Goal: Transaction & Acquisition: Subscribe to service/newsletter

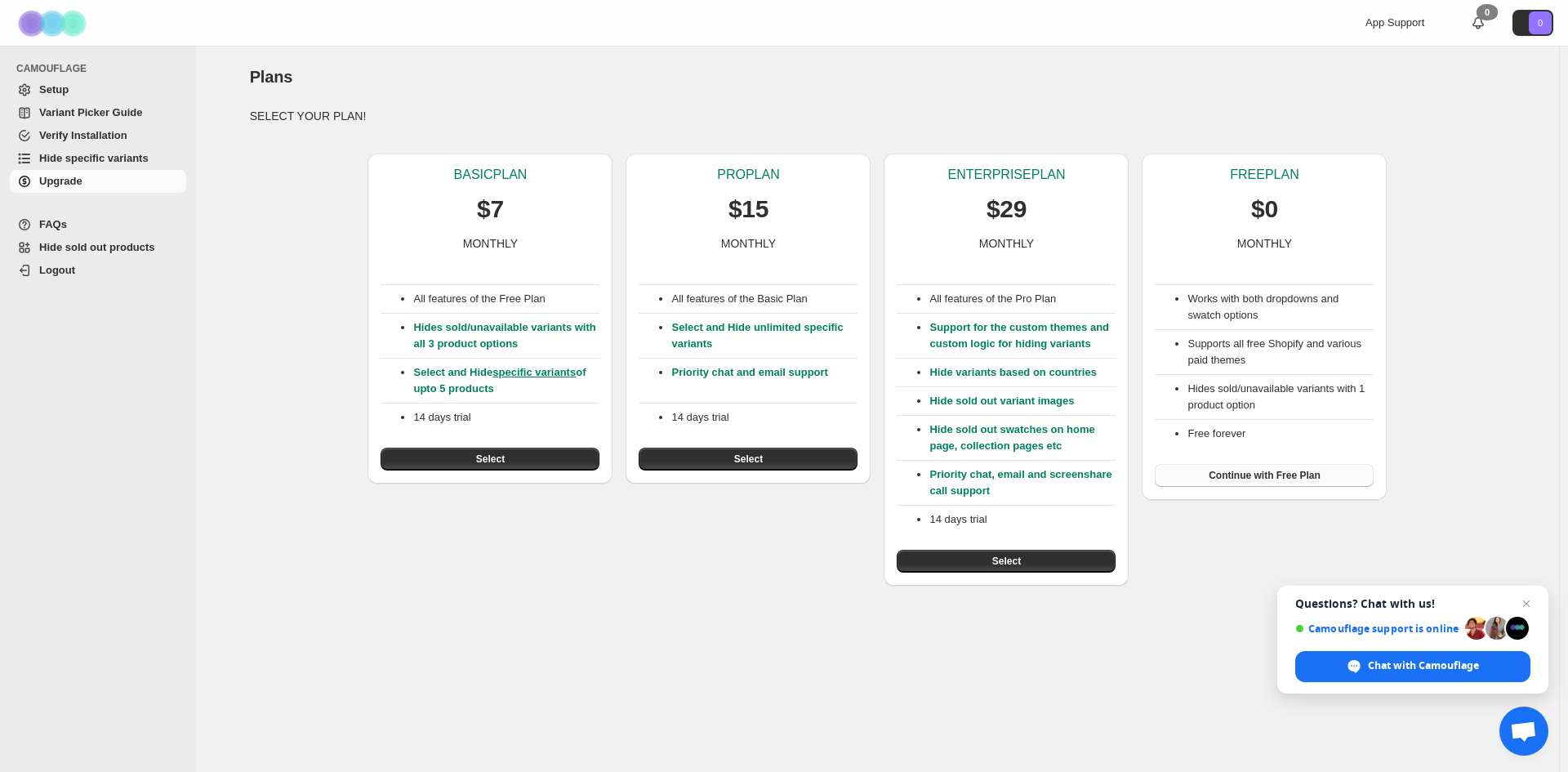
click at [1262, 473] on span "Continue with Free Plan" at bounding box center [1264, 475] width 112 height 13
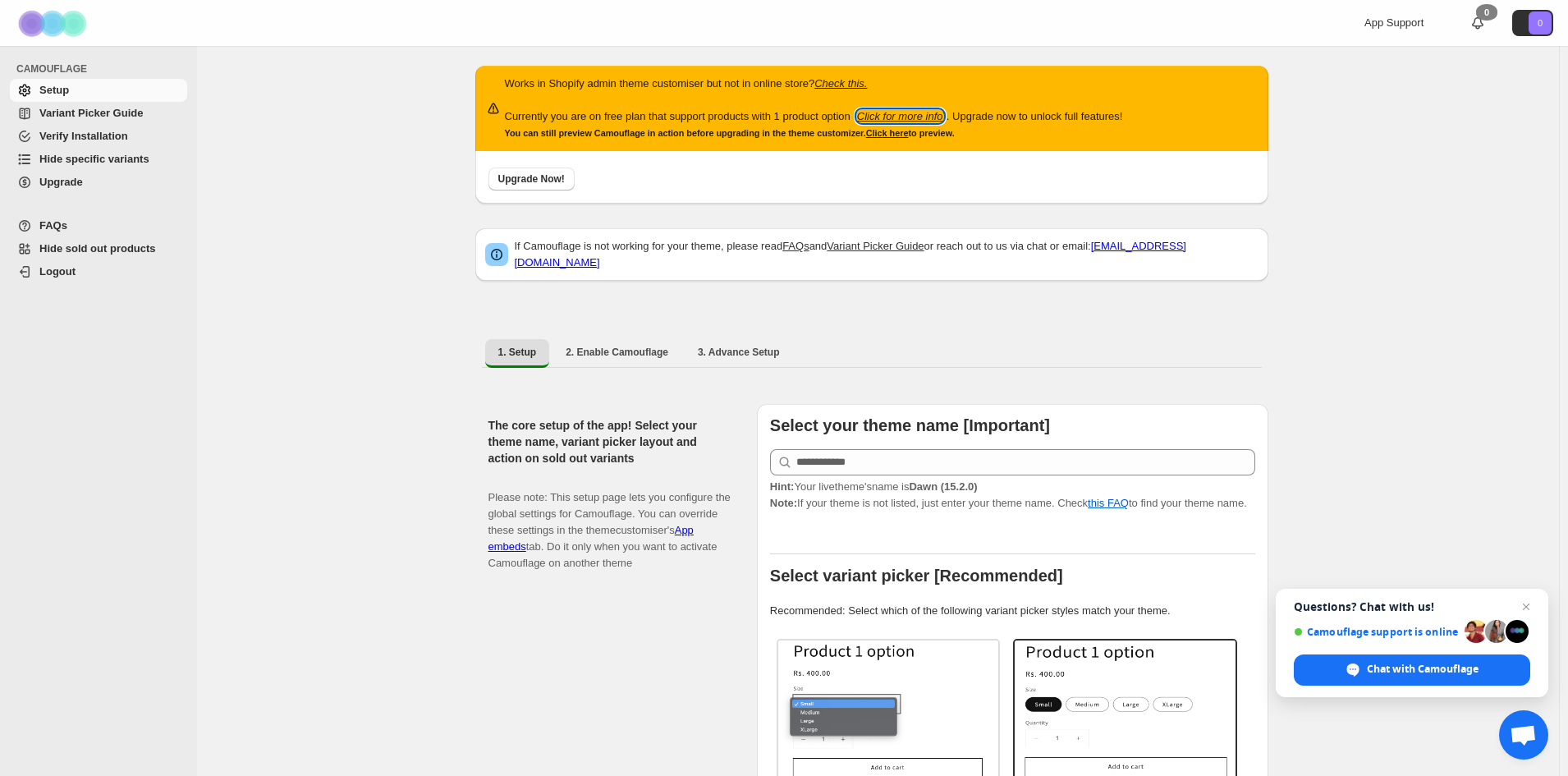
click at [940, 114] on icon "Click for more info" at bounding box center [900, 116] width 86 height 12
click at [83, 176] on span "Upgrade" at bounding box center [61, 182] width 44 height 12
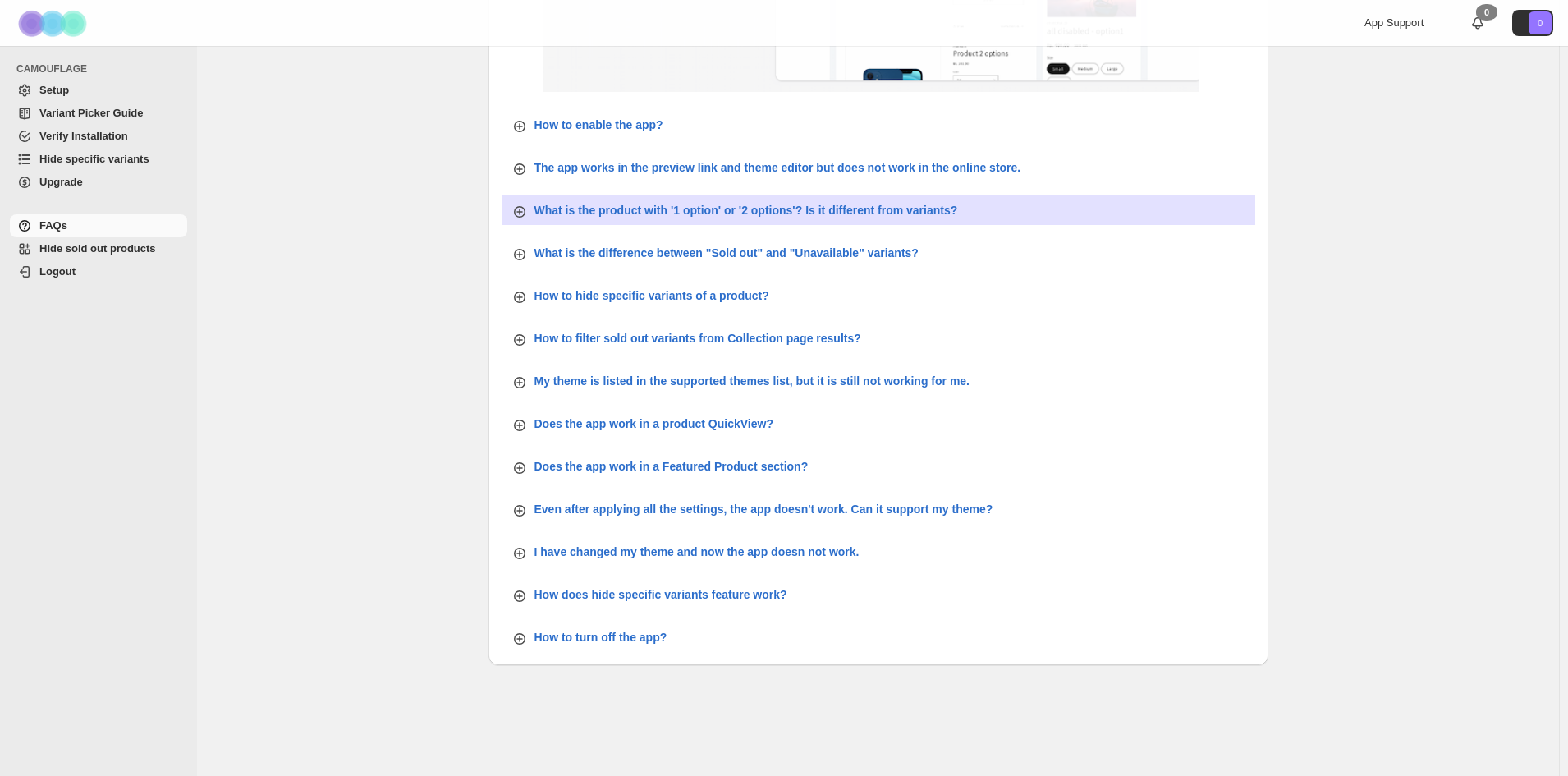
scroll to position [471, 0]
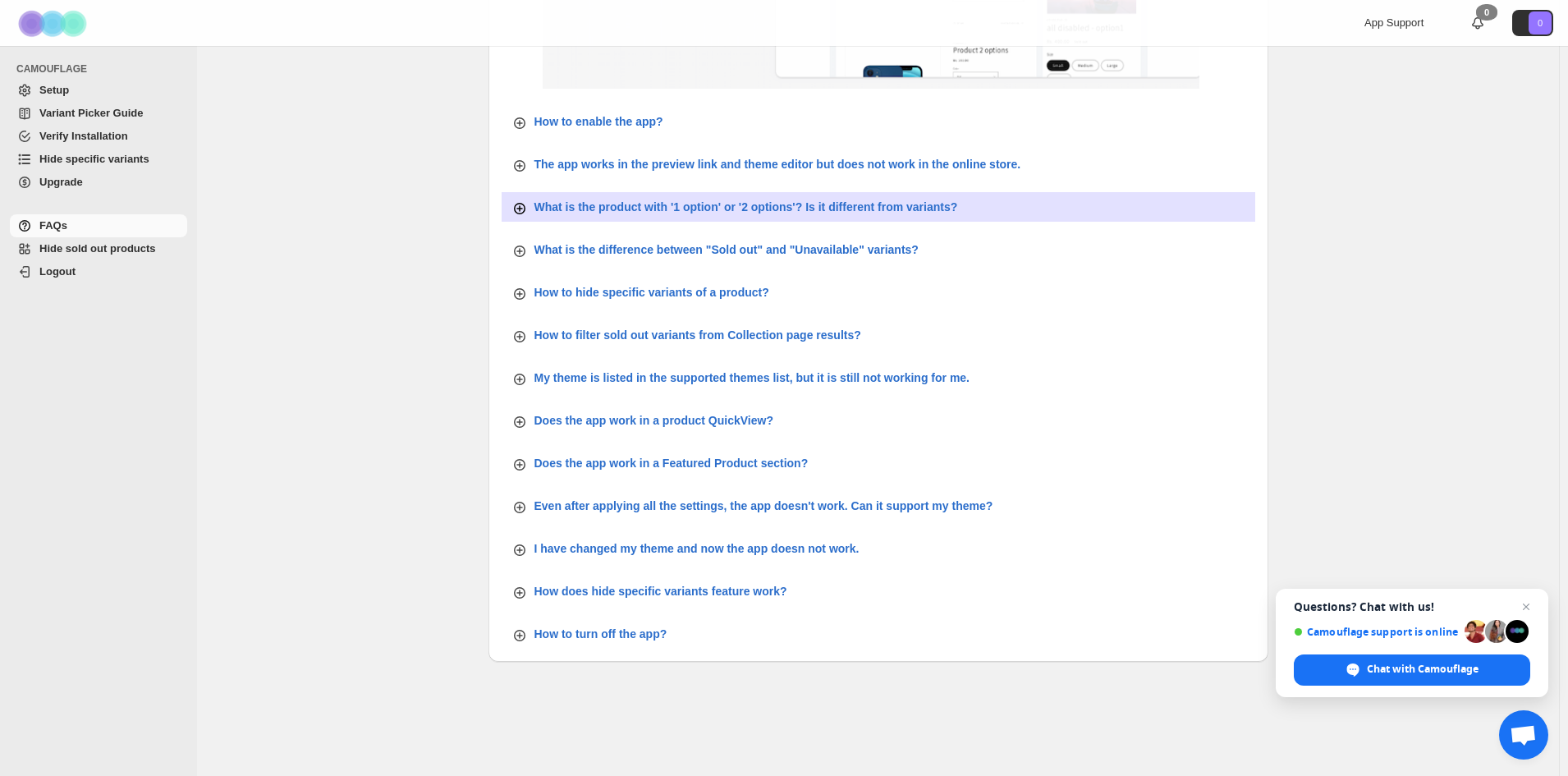
click at [521, 213] on icon "button" at bounding box center [519, 208] width 16 height 16
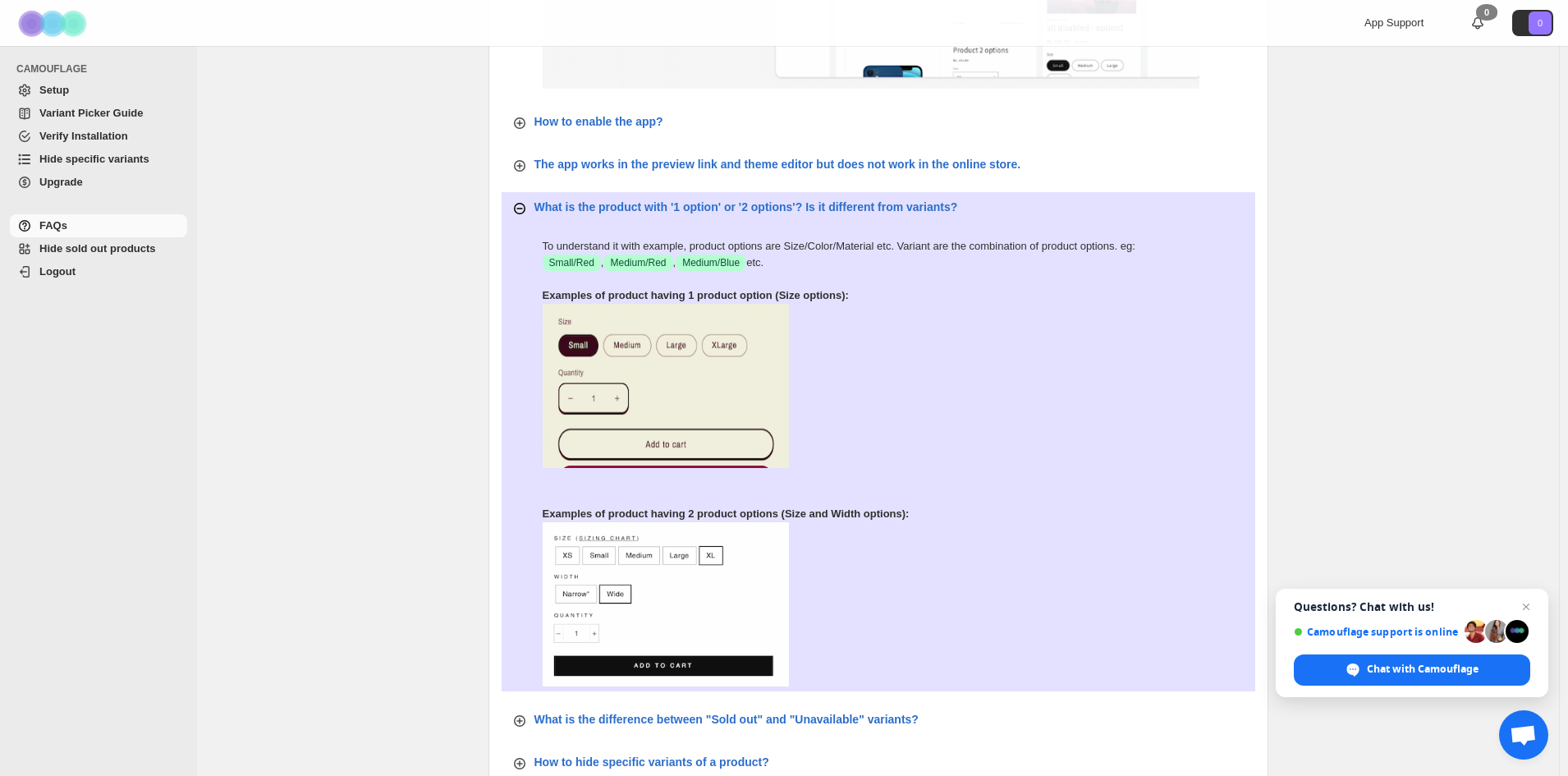
click at [521, 213] on icon "button" at bounding box center [519, 208] width 12 height 12
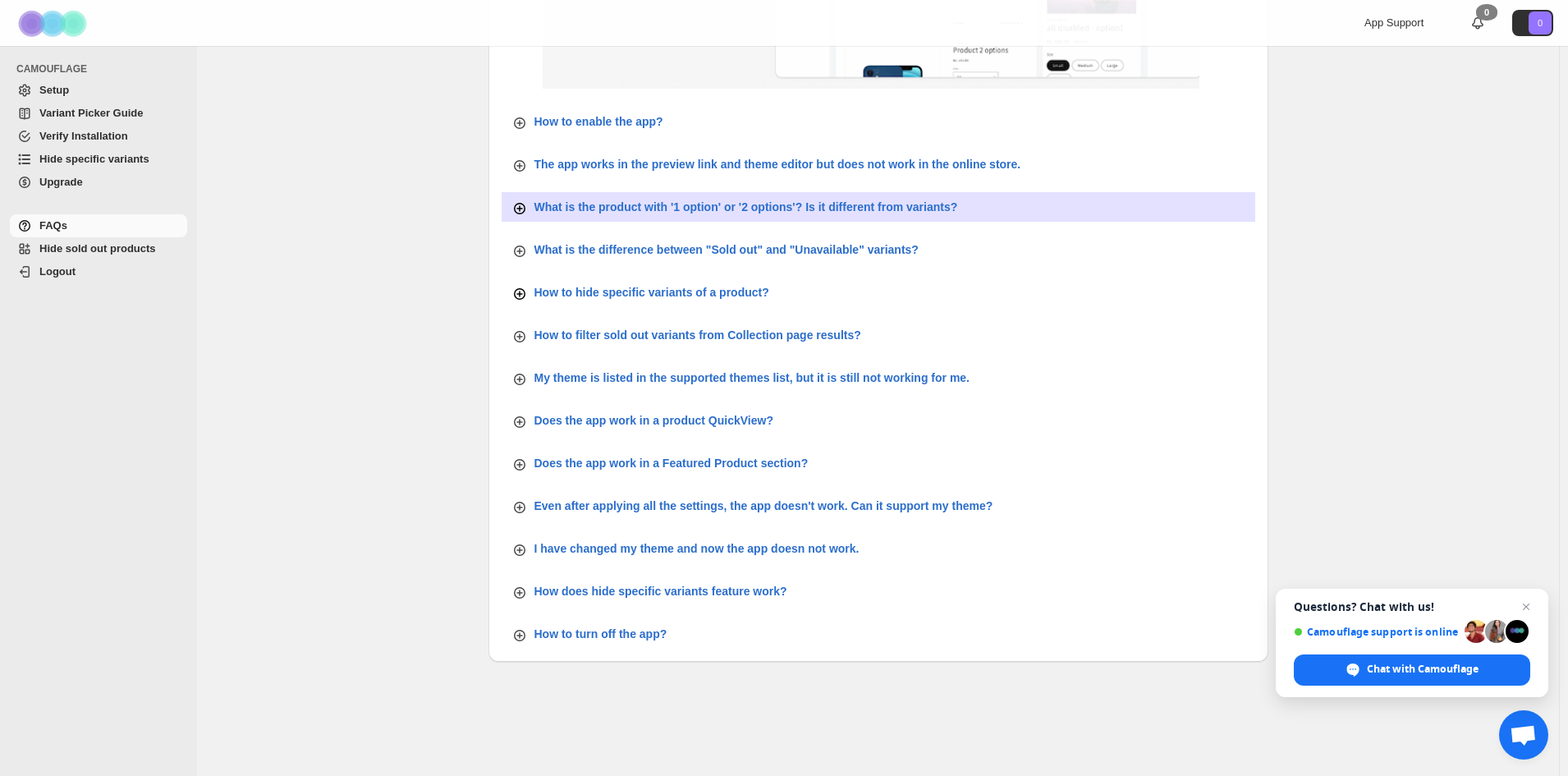
click at [521, 291] on icon "button" at bounding box center [519, 294] width 16 height 16
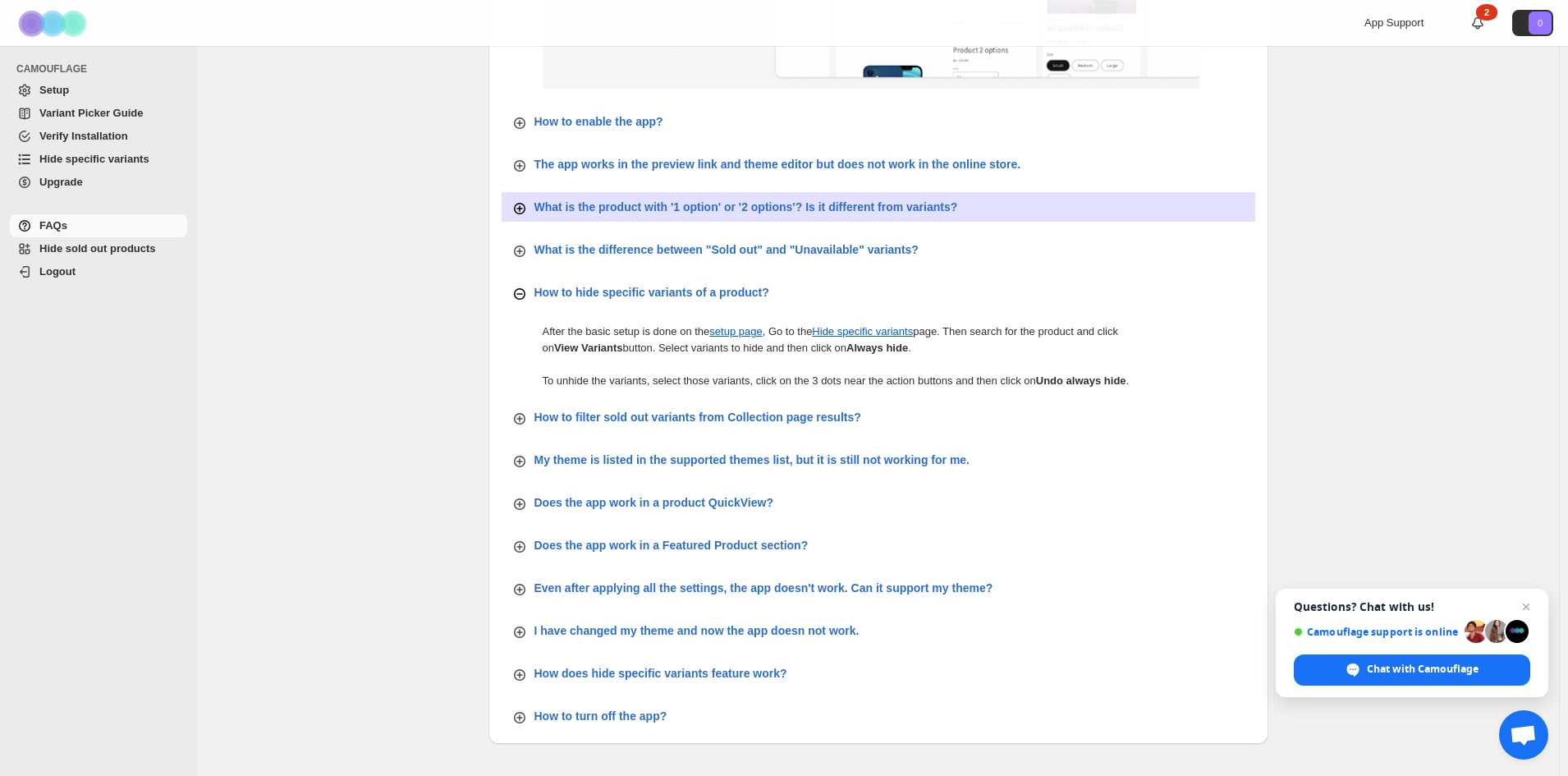
click at [521, 291] on icon "button" at bounding box center [519, 294] width 16 height 16
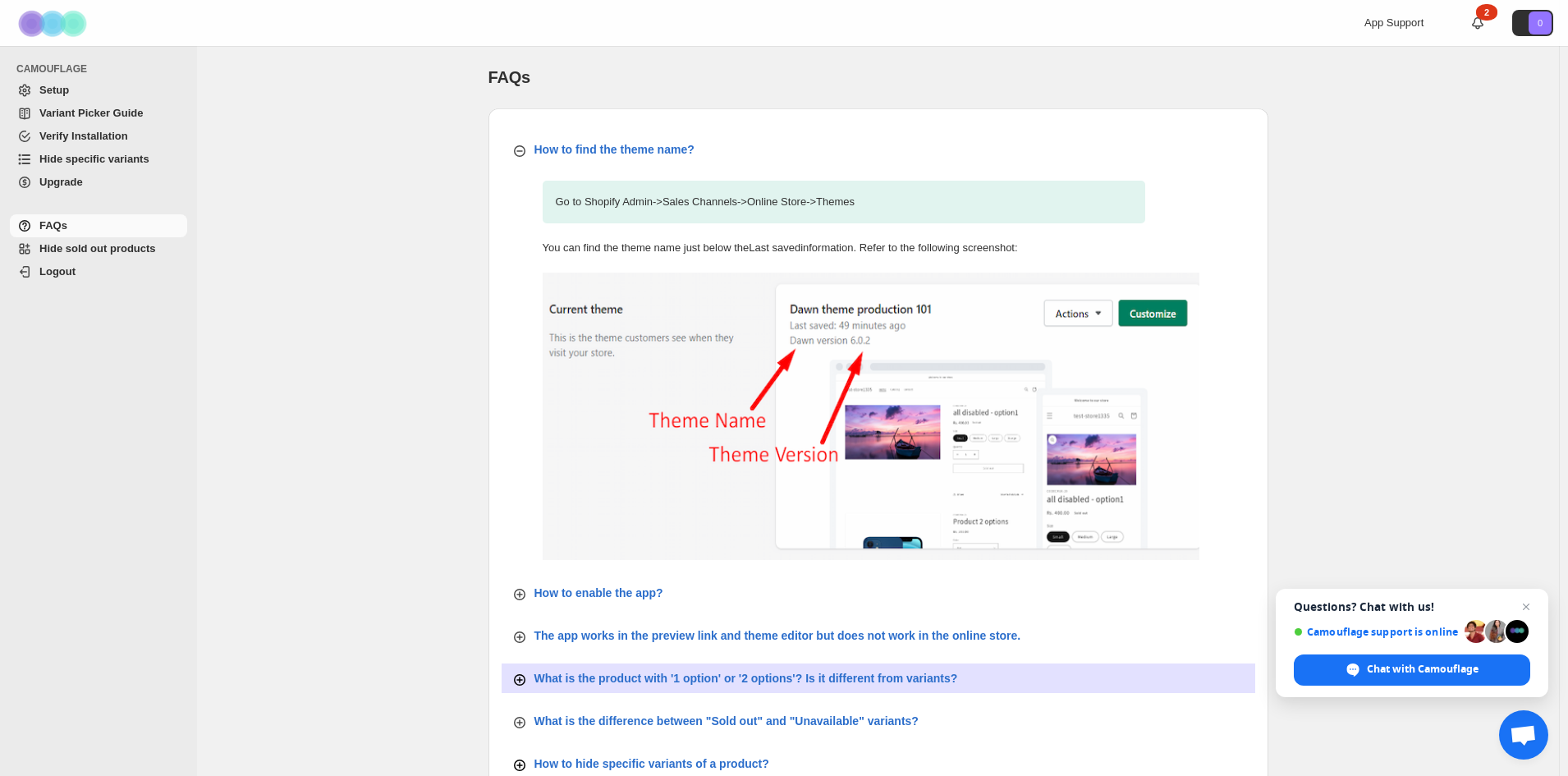
click at [94, 160] on span "Hide specific variants" at bounding box center [94, 159] width 110 height 12
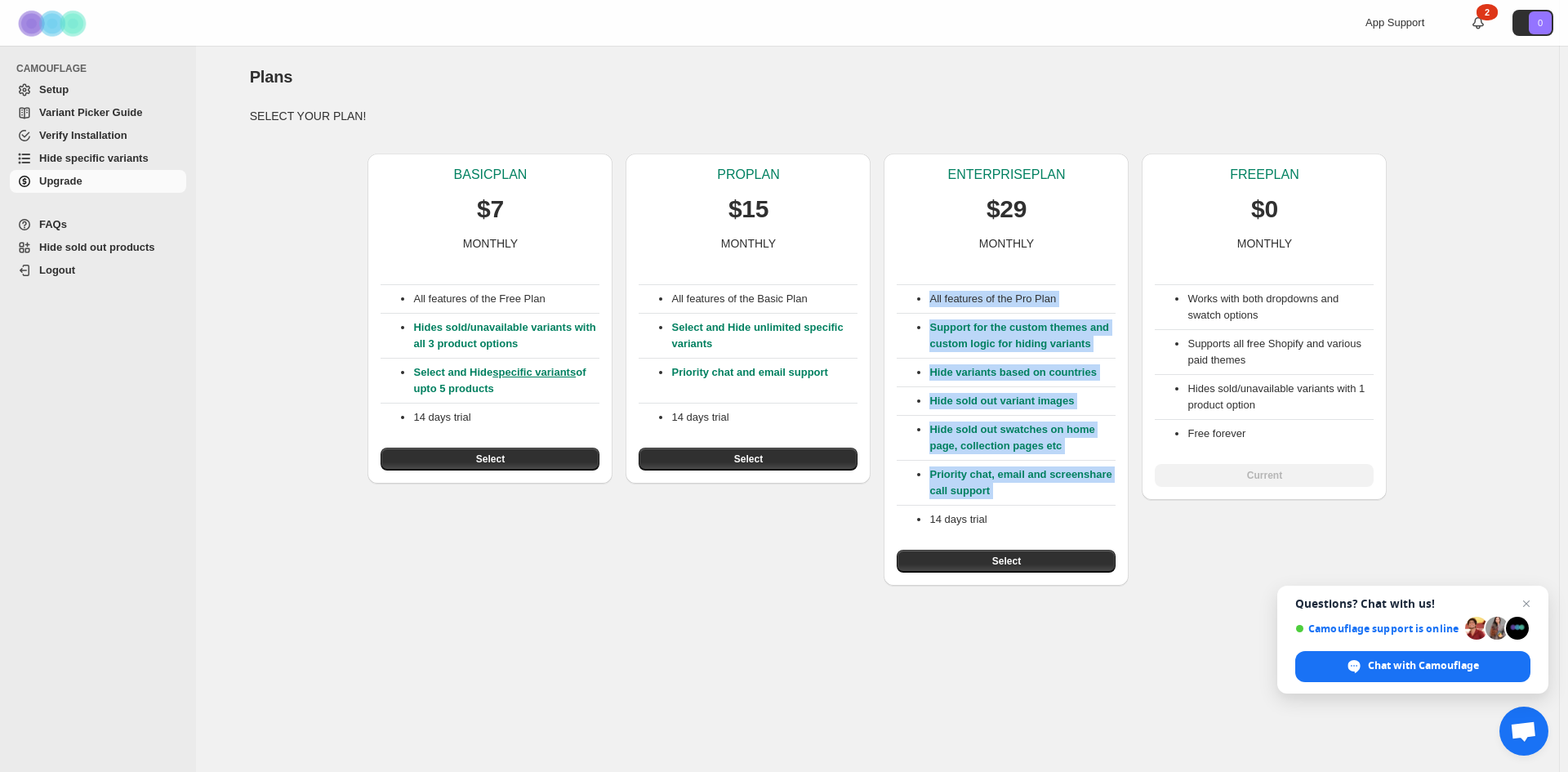
drag, startPoint x: 929, startPoint y: 298, endPoint x: 1048, endPoint y: 505, distance: 238.8
click at [1048, 505] on div "All features of the Pro Plan Support for the custom themes and custom logic for…" at bounding box center [1005, 412] width 219 height 321
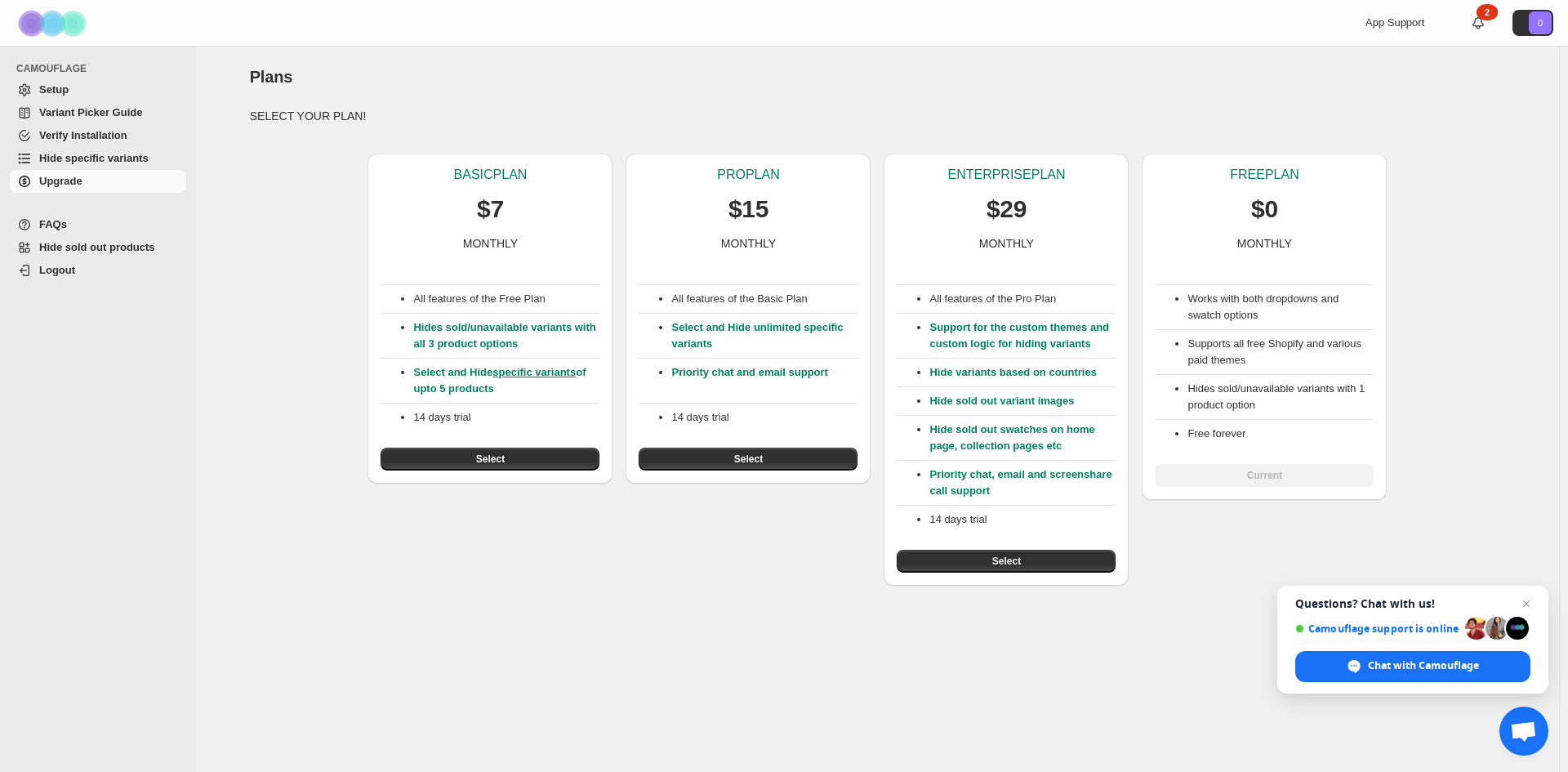
click at [1197, 541] on div "BASIC PLAN $7 MONTHLY All features of the Free Plan Hides sold/unavailable vari…" at bounding box center [871, 363] width 1269 height 445
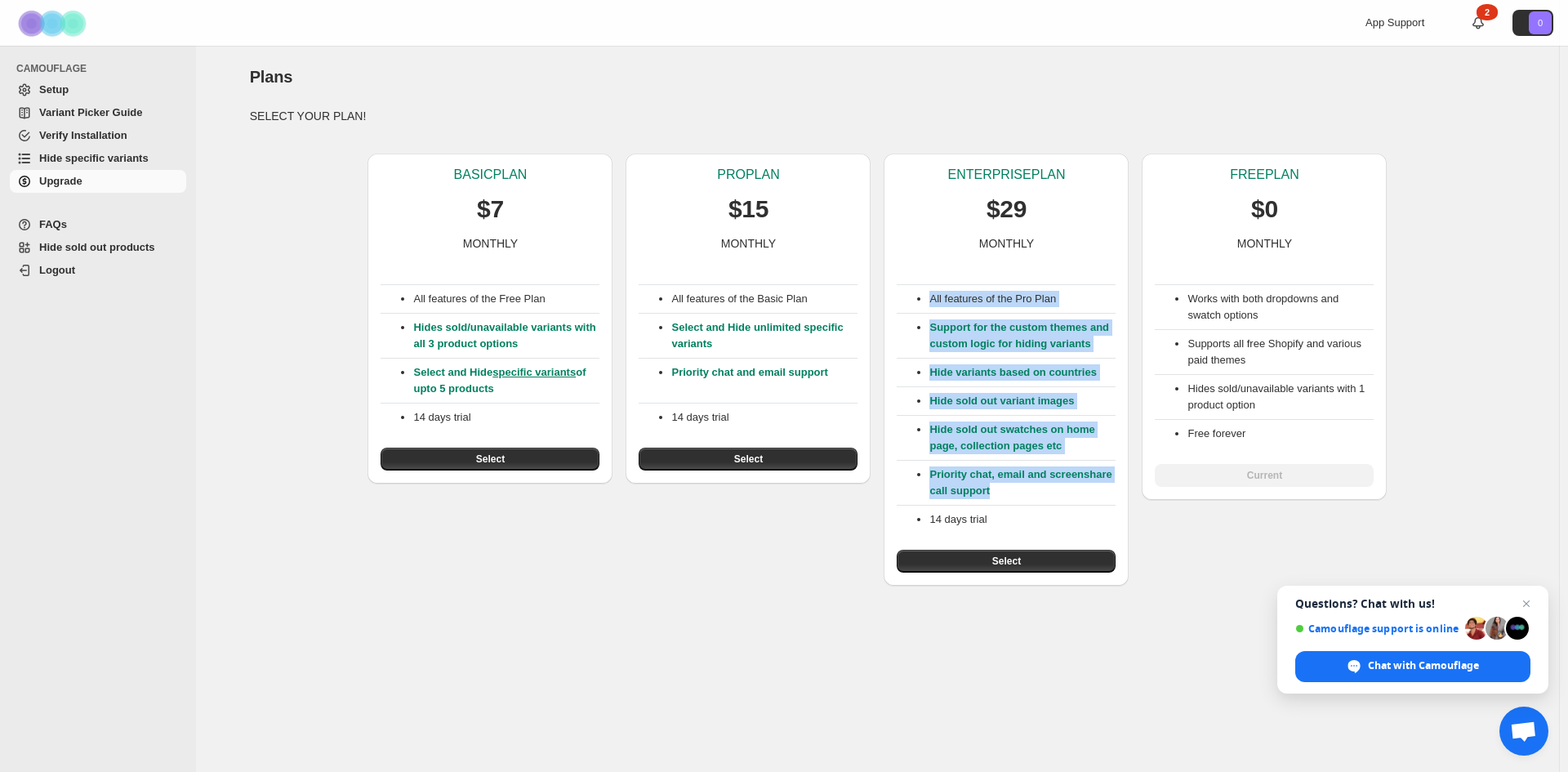
drag, startPoint x: 932, startPoint y: 300, endPoint x: 1073, endPoint y: 498, distance: 243.1
click at [1073, 498] on div "All features of the Pro Plan Support for the custom themes and custom logic for…" at bounding box center [1005, 412] width 219 height 321
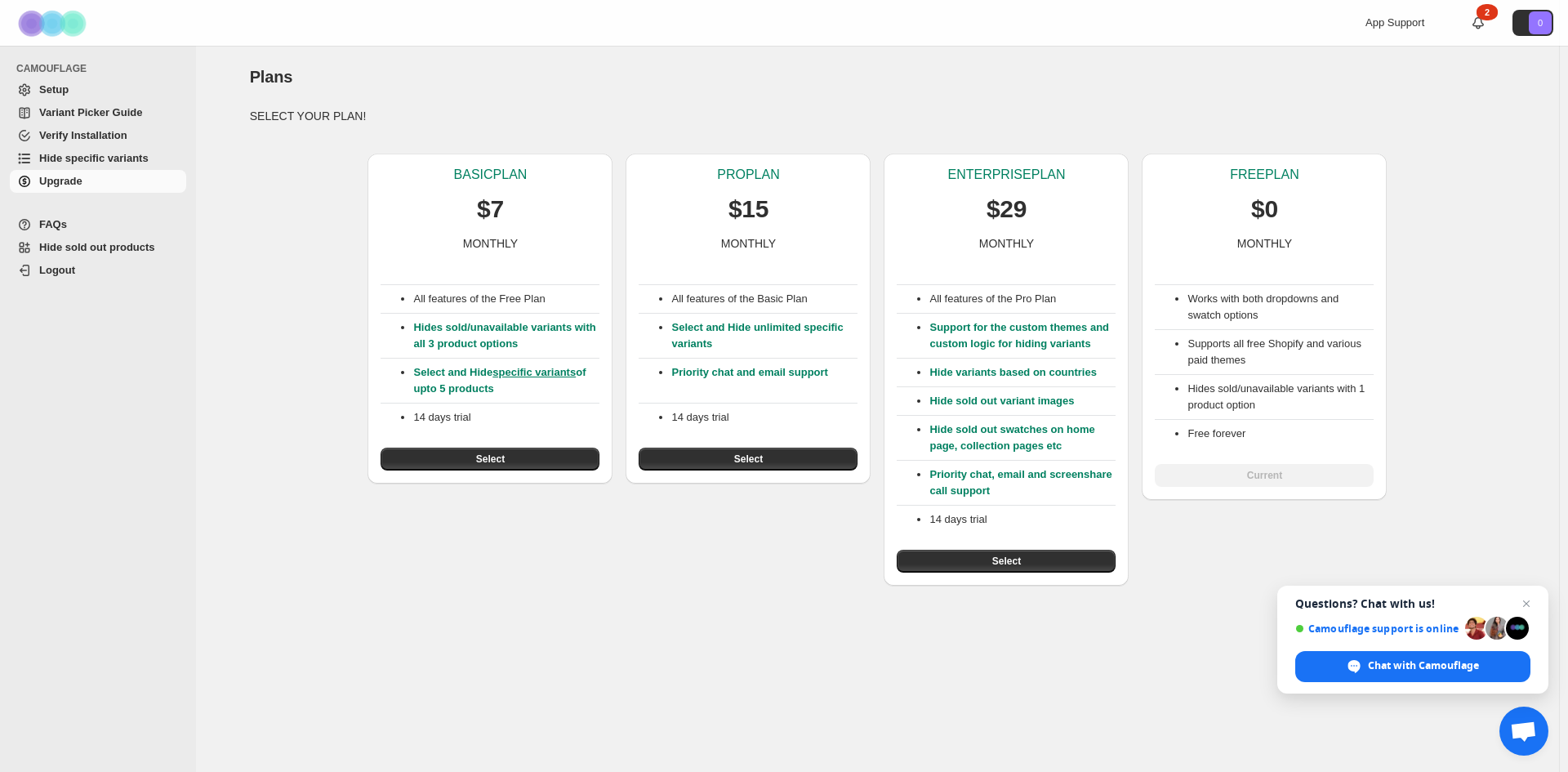
click at [1193, 540] on div "BASIC PLAN $7 MONTHLY All features of the Free Plan Hides sold/unavailable vari…" at bounding box center [871, 363] width 1269 height 445
click at [1414, 299] on div "BASIC PLAN $7 MONTHLY All features of the Free Plan Hides sold/unavailable vari…" at bounding box center [871, 363] width 1269 height 445
